Goal: Task Accomplishment & Management: Manage account settings

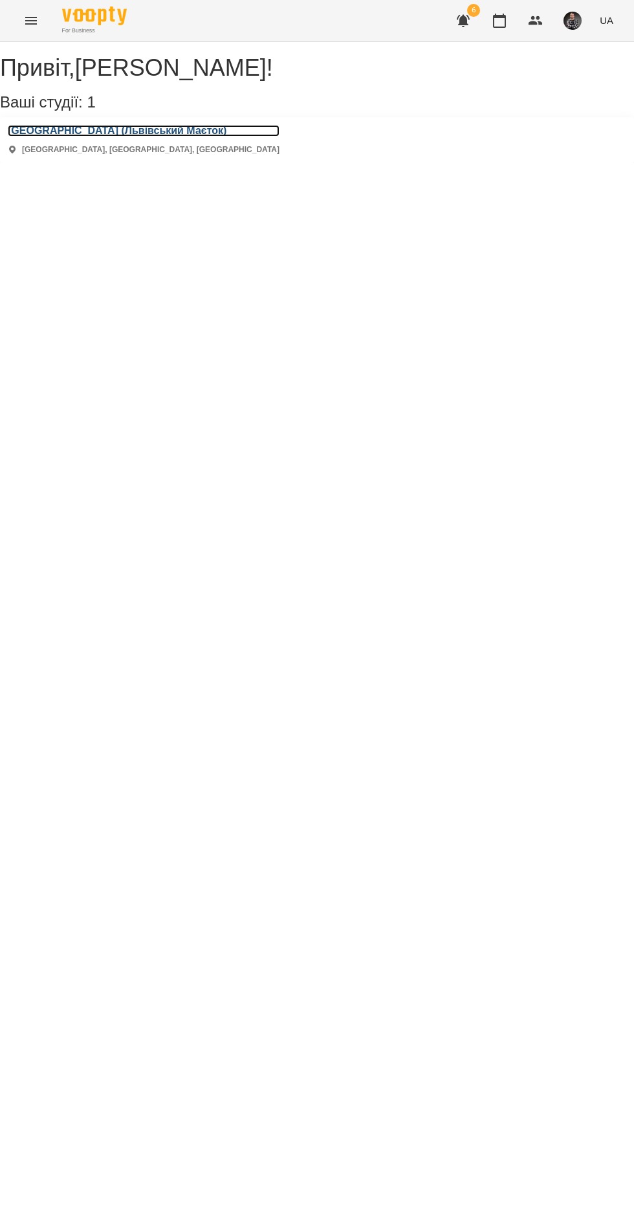
click at [69, 137] on h3 "Chillax Music School (Львівський Маєток)" at bounding box center [144, 131] width 272 height 12
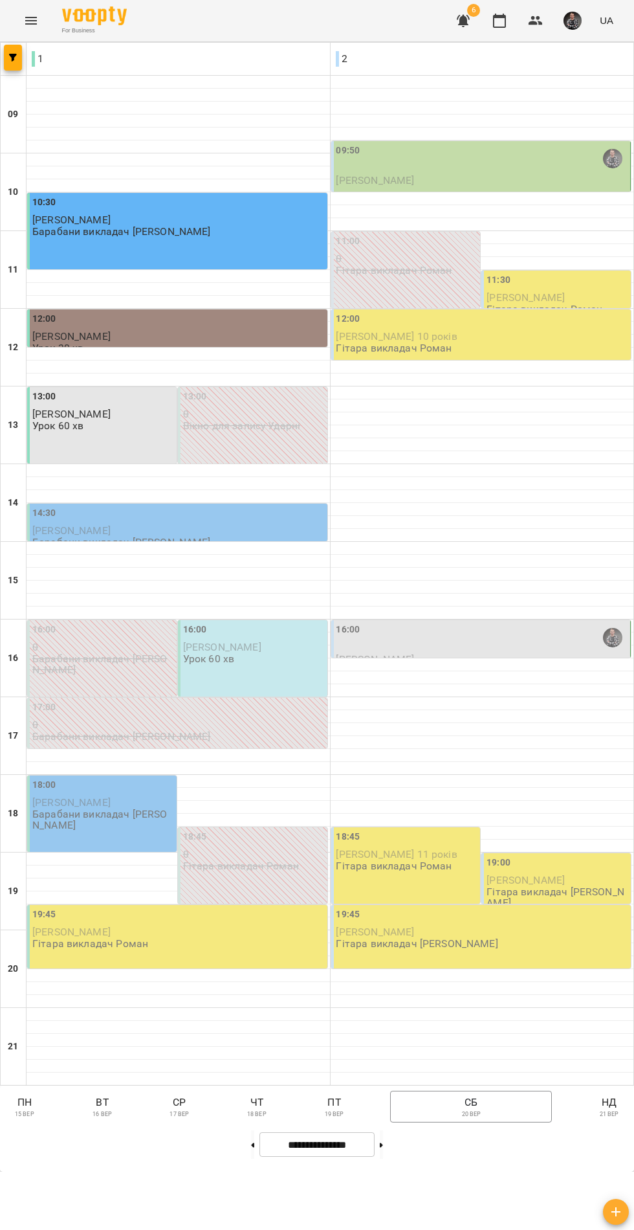
click at [387, 173] on div "09:50" at bounding box center [483, 159] width 292 height 30
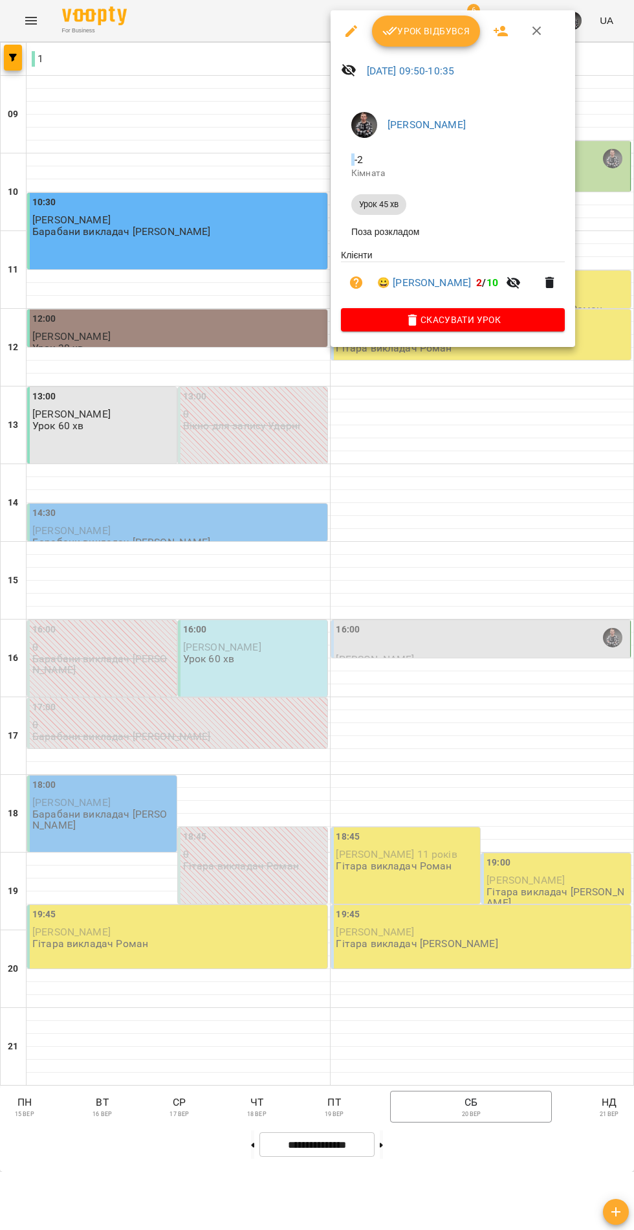
click at [392, 25] on icon "button" at bounding box center [391, 31] width 16 height 16
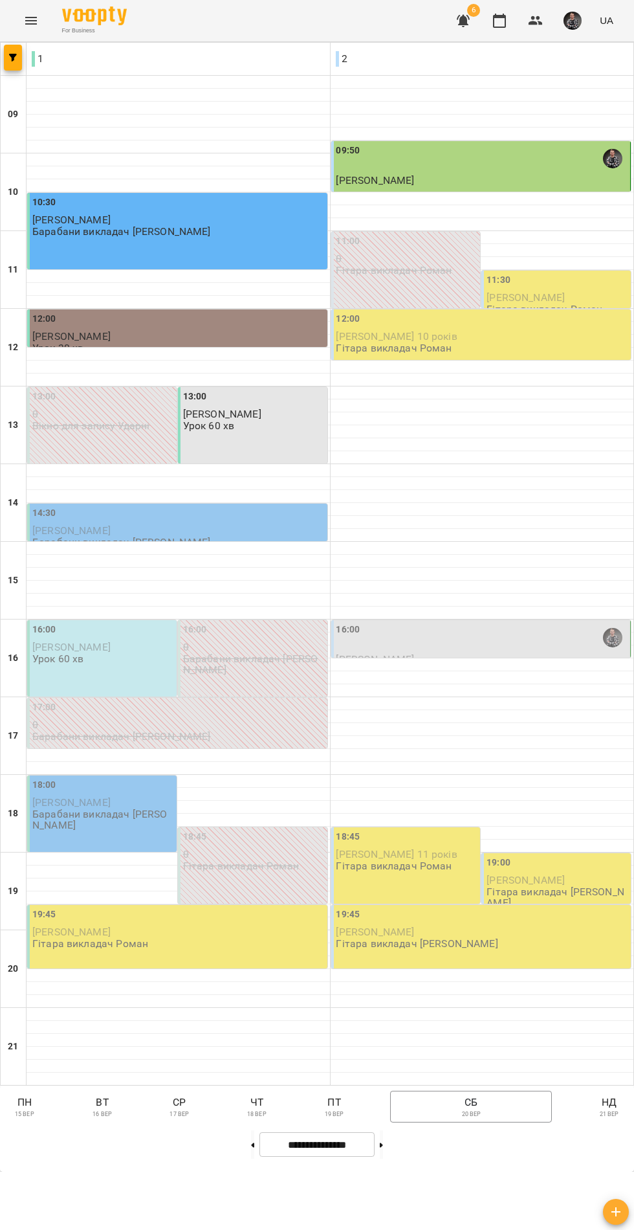
click at [365, 652] on div "16:00" at bounding box center [483, 638] width 292 height 30
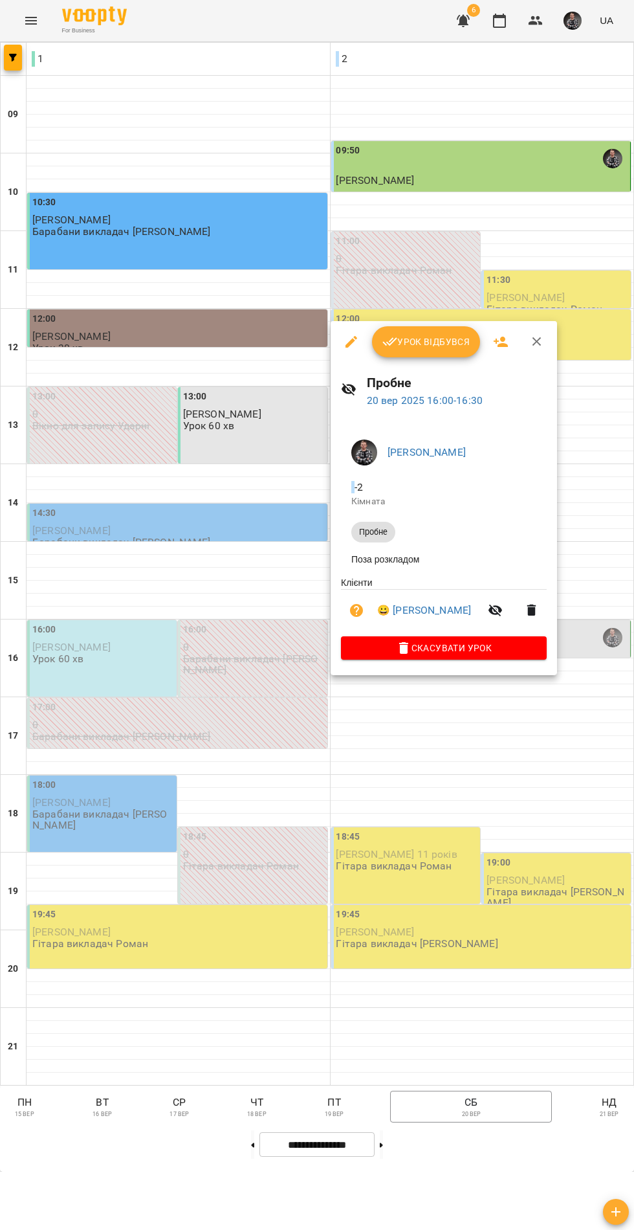
click at [190, 599] on div at bounding box center [317, 615] width 634 height 1230
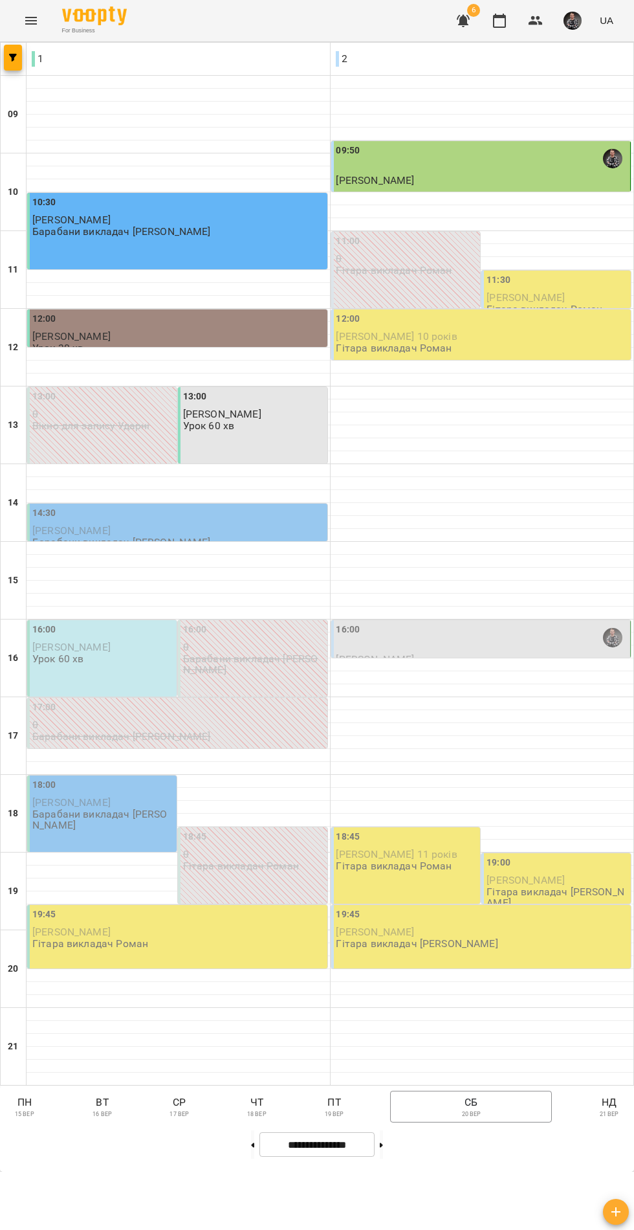
click at [256, 1110] on p "чт" at bounding box center [257, 1102] width 32 height 16
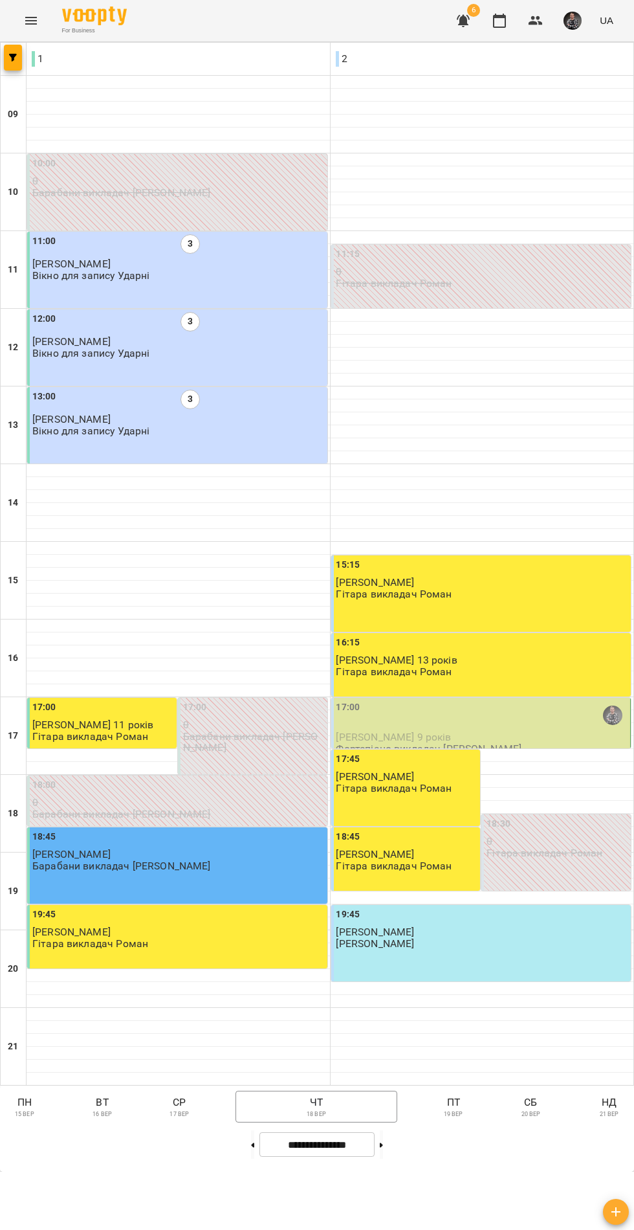
click at [374, 743] on span "Гаєнко Анна 9 років" at bounding box center [394, 737] width 115 height 12
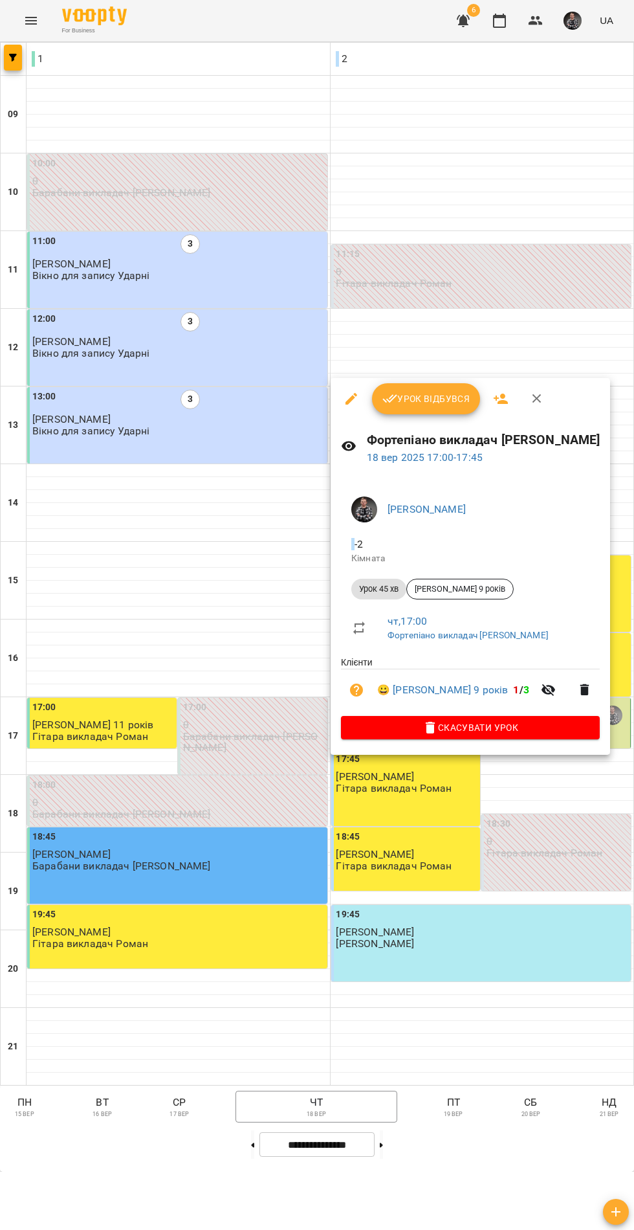
click at [378, 733] on span "Скасувати Урок" at bounding box center [470, 728] width 238 height 16
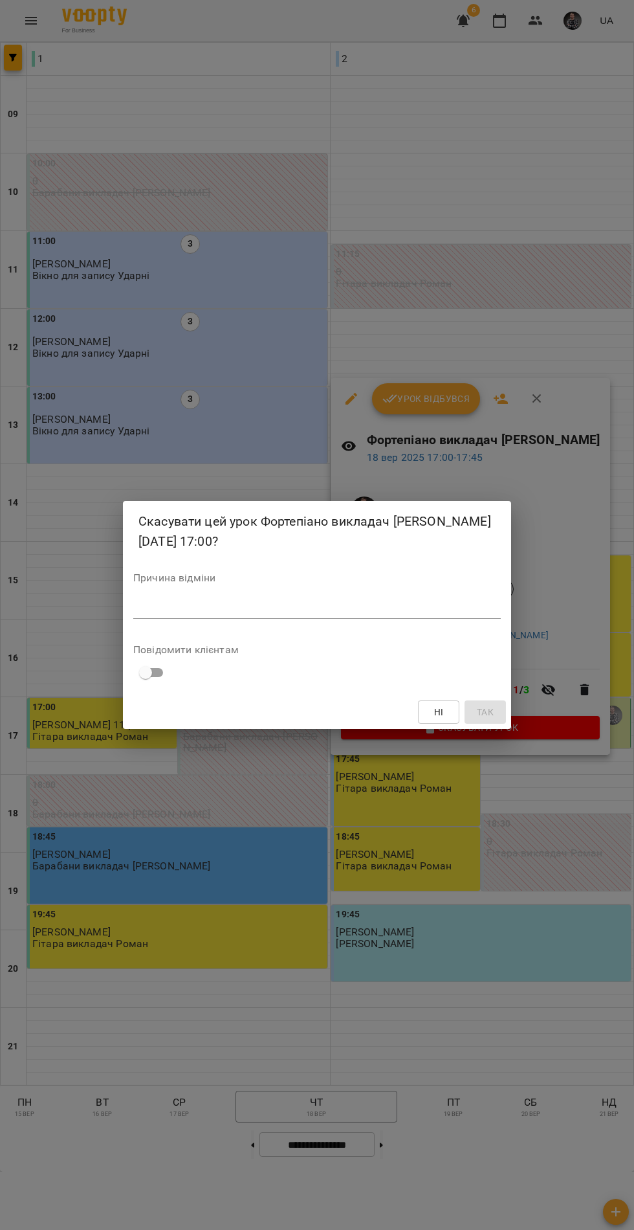
click at [249, 656] on div "Повідомити клієнтам" at bounding box center [317, 665] width 368 height 40
click at [212, 612] on textarea at bounding box center [317, 608] width 368 height 12
type textarea "*"
click at [500, 718] on button "Так" at bounding box center [485, 711] width 41 height 23
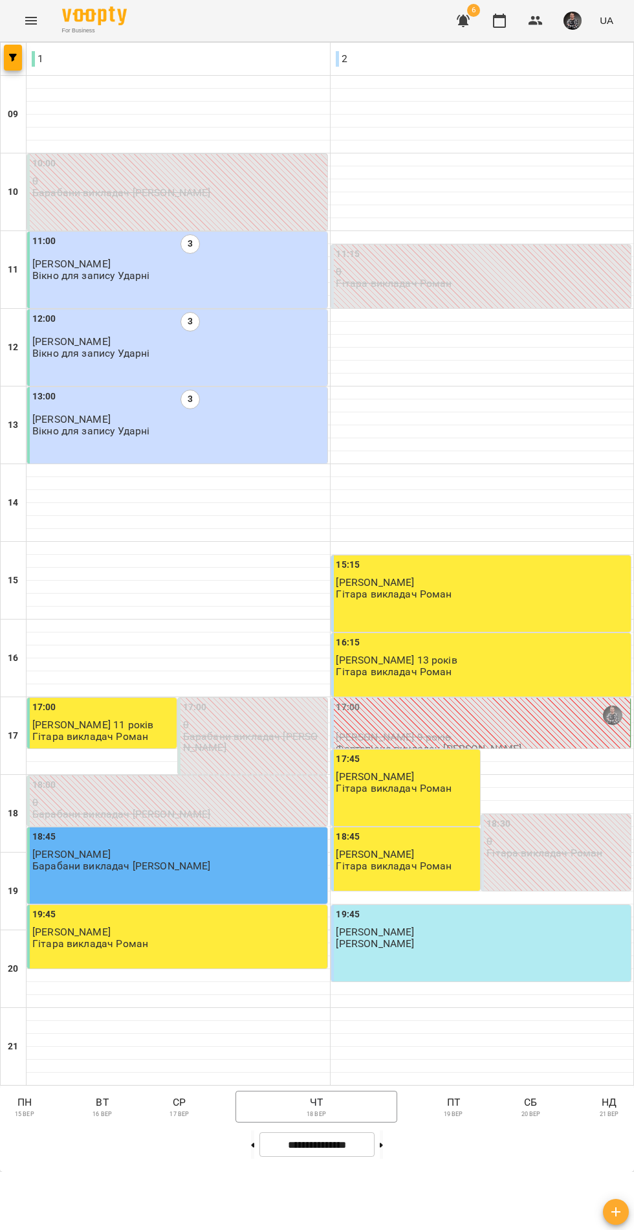
click at [41, 1122] on button "пн 15 вер" at bounding box center [25, 1107] width 44 height 32
